Goal: Communication & Community: Answer question/provide support

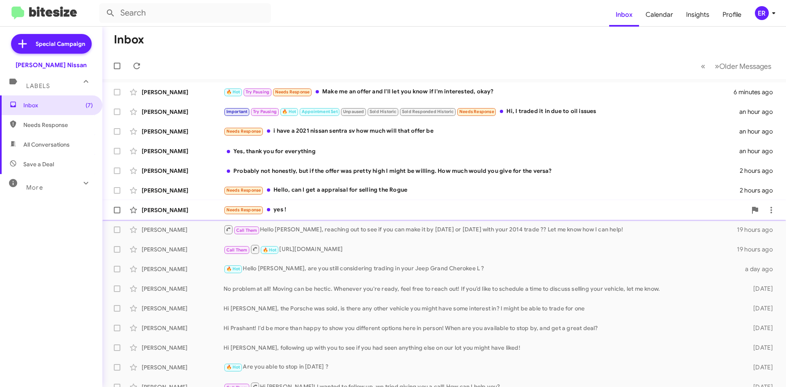
click at [328, 214] on div "Needs Response yes !" at bounding box center [484, 209] width 523 height 9
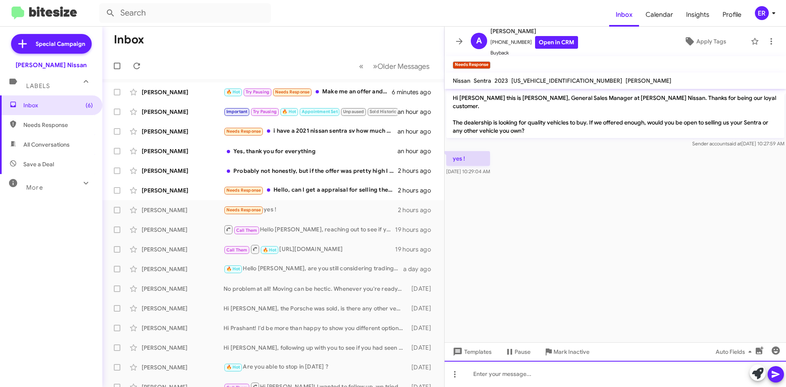
click at [750, 374] on div at bounding box center [614, 374] width 341 height 26
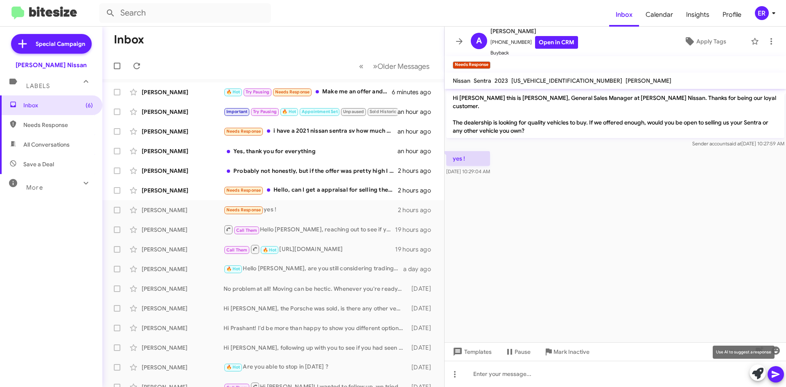
click at [750, 374] on button at bounding box center [757, 372] width 16 height 16
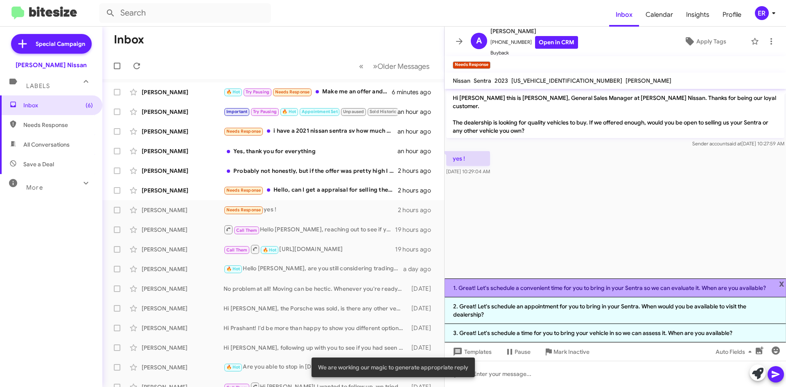
click at [570, 292] on li "1. Great! Let's schedule a convenient time for you to bring in your Sentra so w…" at bounding box center [614, 287] width 341 height 19
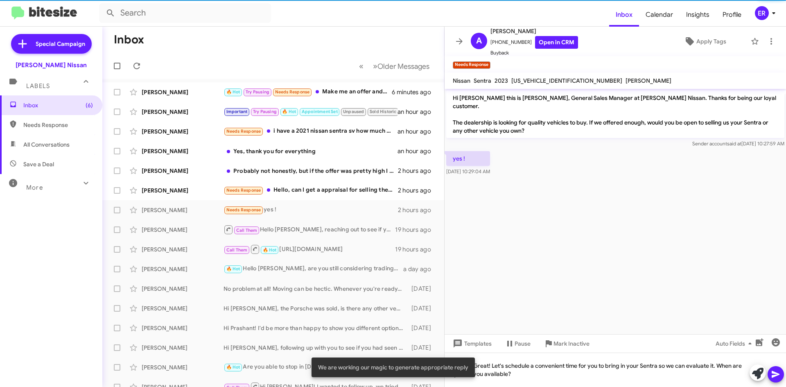
click at [773, 377] on icon at bounding box center [776, 374] width 10 height 10
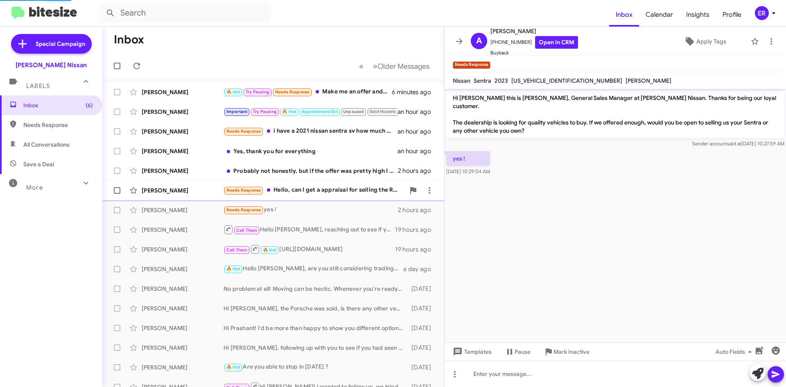
click at [299, 193] on div "Needs Response Hello, can I get a appraisal for selling the Rogue" at bounding box center [313, 189] width 181 height 9
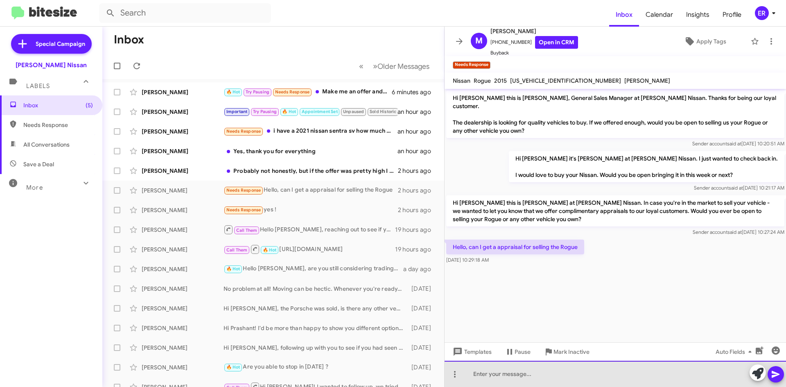
click at [606, 374] on div at bounding box center [614, 374] width 341 height 26
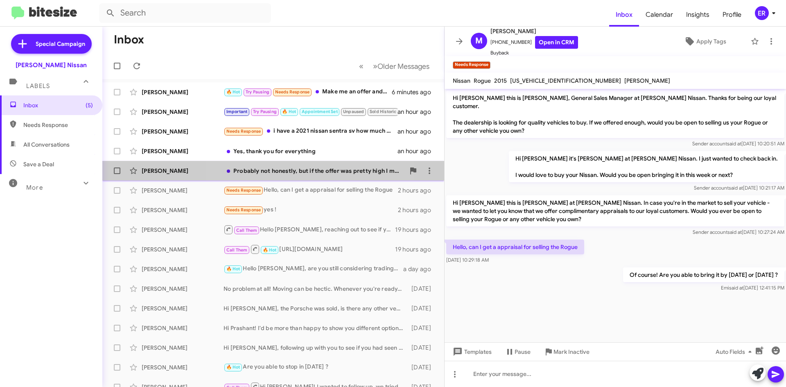
click at [311, 171] on div "Probably not honestly, but if the offer was pretty high I might be willing. How…" at bounding box center [313, 171] width 181 height 8
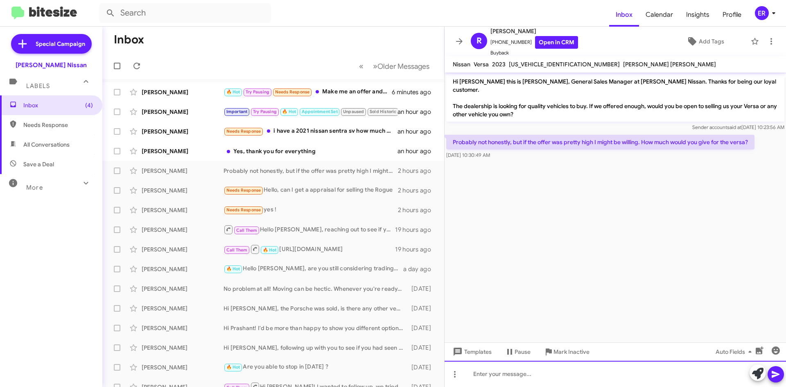
click at [700, 374] on div at bounding box center [614, 374] width 341 height 26
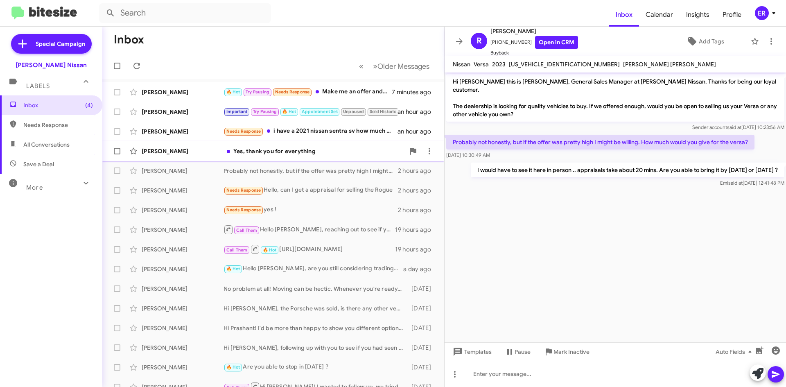
click at [324, 144] on div "[PERSON_NAME] Yes, thank you for everything an hour ago" at bounding box center [273, 151] width 329 height 16
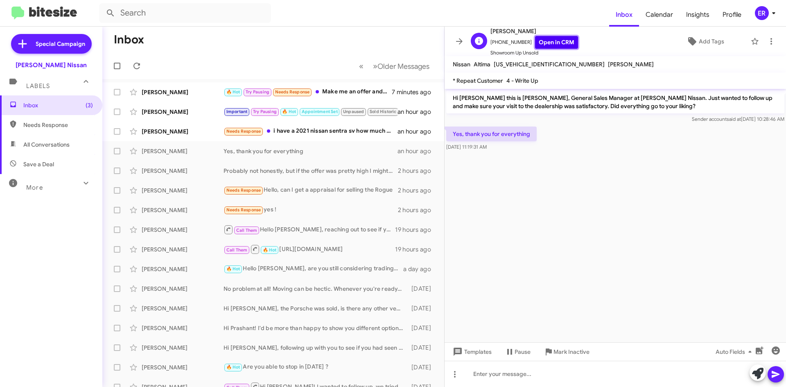
click at [555, 44] on link "Open in CRM" at bounding box center [556, 42] width 43 height 13
click at [426, 148] on icon at bounding box center [429, 151] width 10 height 10
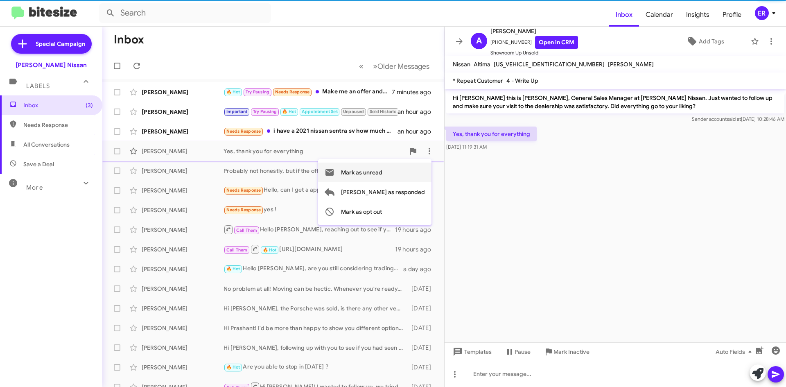
click at [382, 172] on span "Mark as unread" at bounding box center [361, 172] width 41 height 20
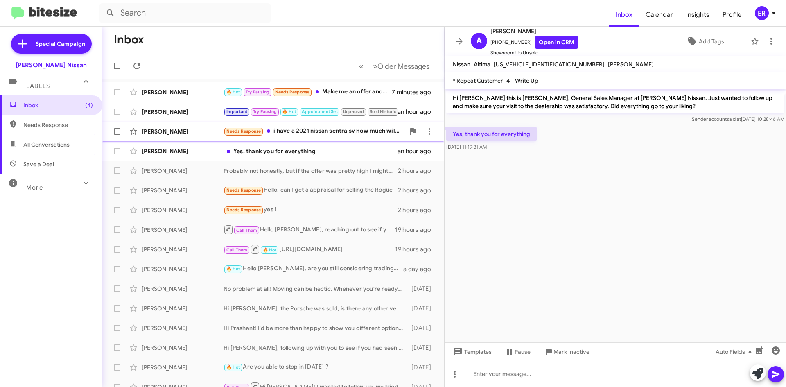
click at [192, 134] on div "[PERSON_NAME]" at bounding box center [183, 131] width 82 height 8
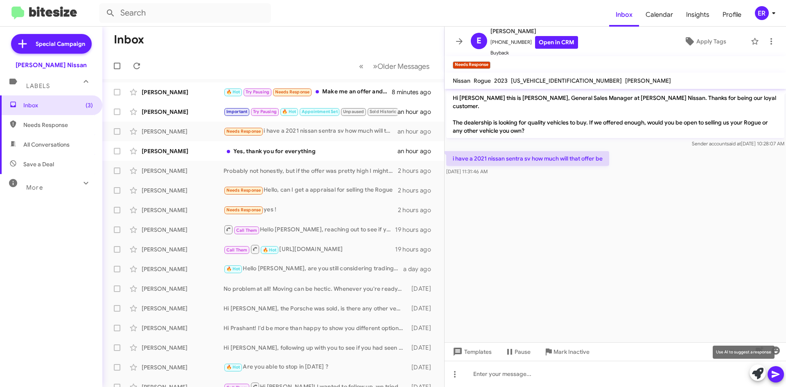
click at [751, 372] on button at bounding box center [757, 372] width 16 height 16
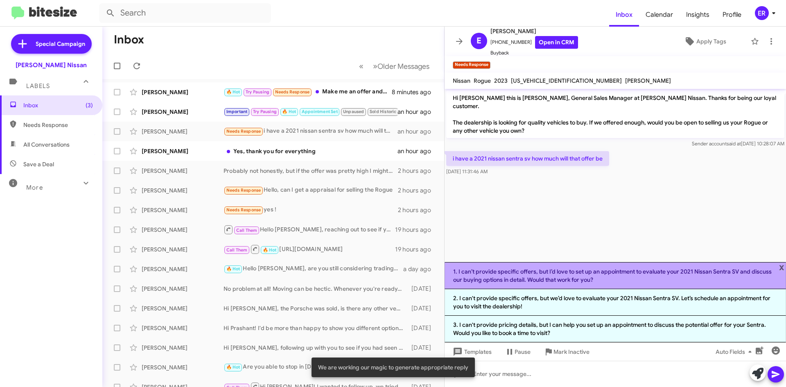
click at [559, 282] on li "1. I can’t provide specific offers, but I’d love to set up an appointment to ev…" at bounding box center [614, 275] width 341 height 27
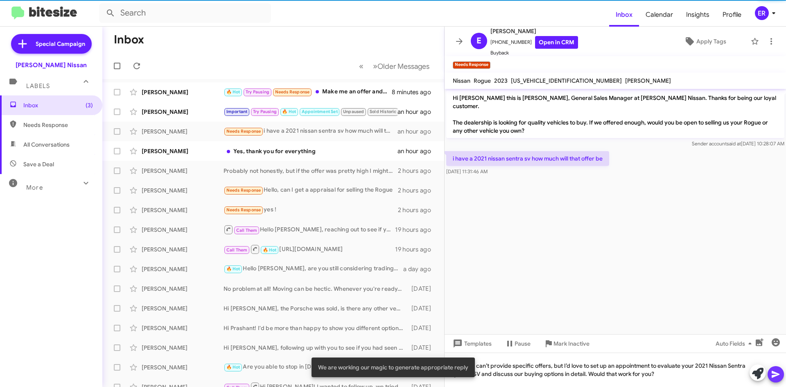
click at [773, 374] on icon at bounding box center [776, 374] width 10 height 10
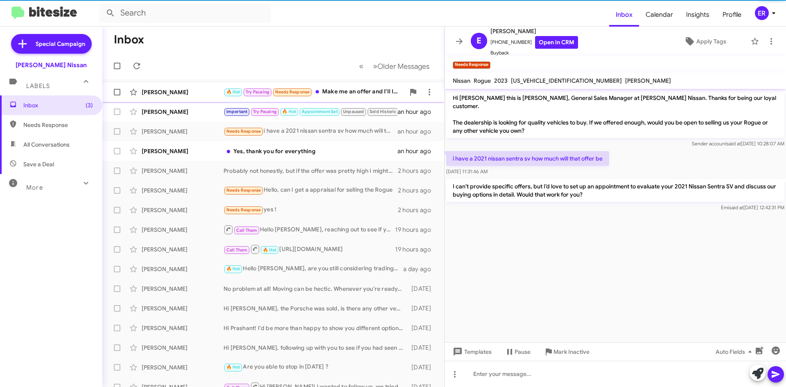
click at [337, 93] on div "🔥 Hot Try Pausing Needs Response Make me an offer and I'll let you know if I'm …" at bounding box center [313, 91] width 181 height 9
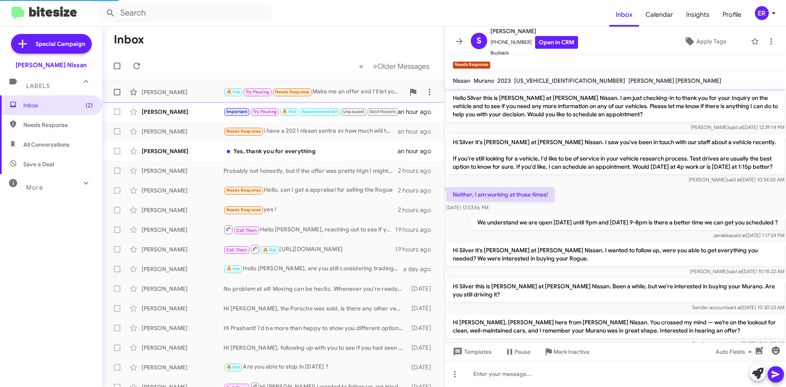
scroll to position [97, 0]
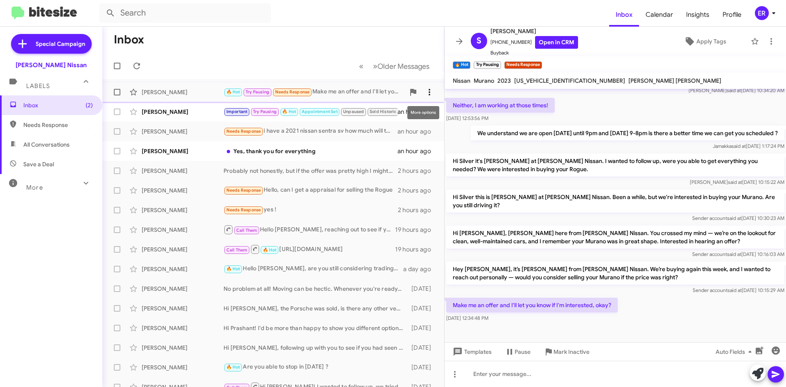
click at [424, 94] on icon at bounding box center [429, 92] width 10 height 10
click at [382, 109] on span "Mark as unread" at bounding box center [361, 114] width 41 height 20
click at [209, 110] on div "[PERSON_NAME]" at bounding box center [183, 112] width 82 height 8
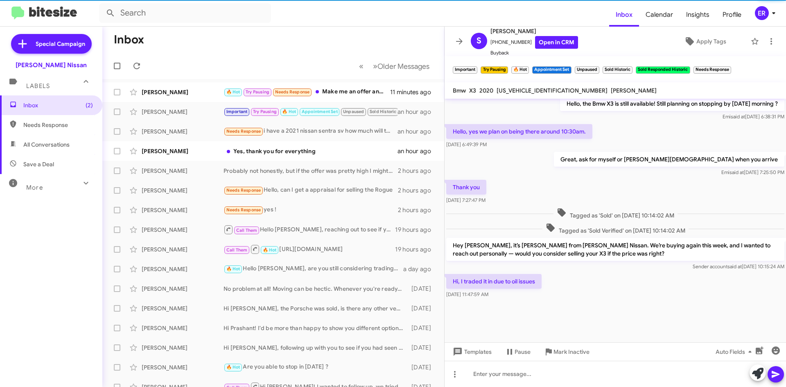
scroll to position [593, 0]
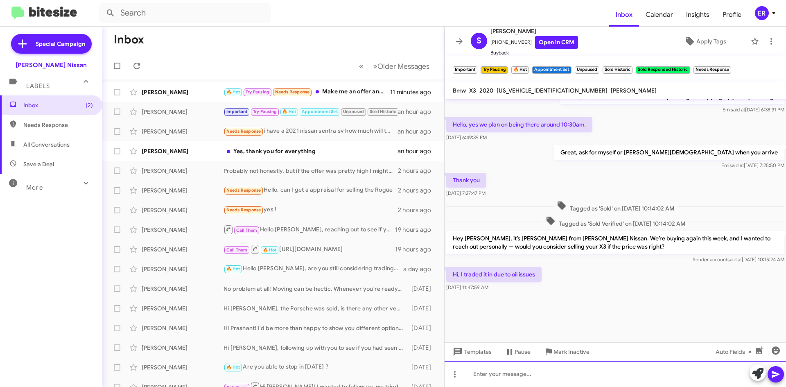
click at [527, 372] on div at bounding box center [614, 374] width 341 height 26
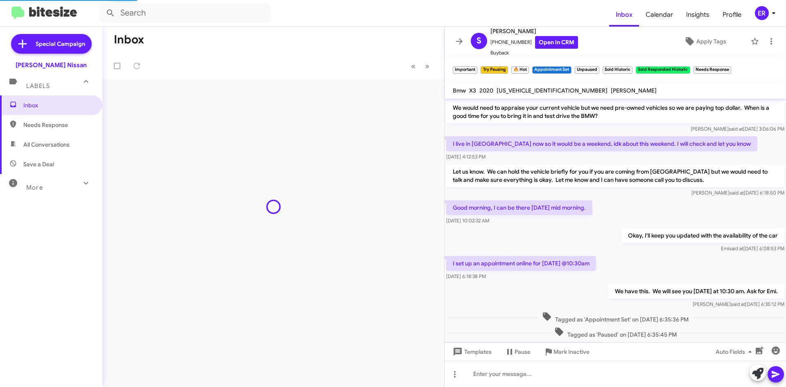
scroll to position [289, 0]
